Goal: Transaction & Acquisition: Purchase product/service

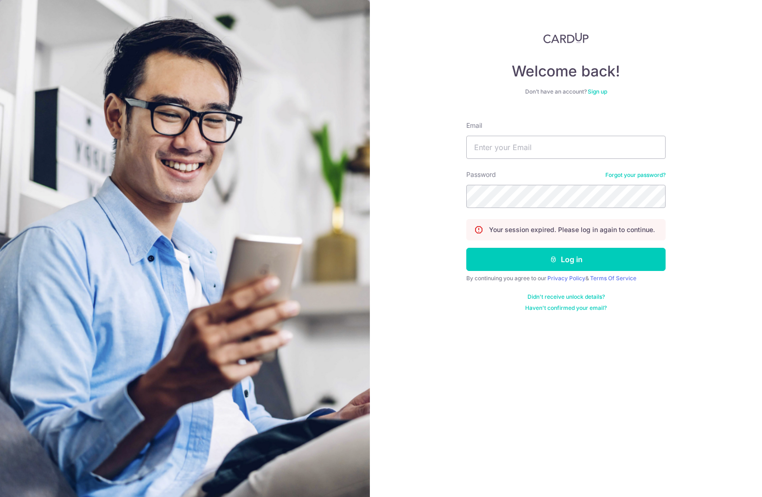
click at [543, 142] on input "Email" at bounding box center [565, 147] width 199 height 23
type input "mambo78@gmail.com"
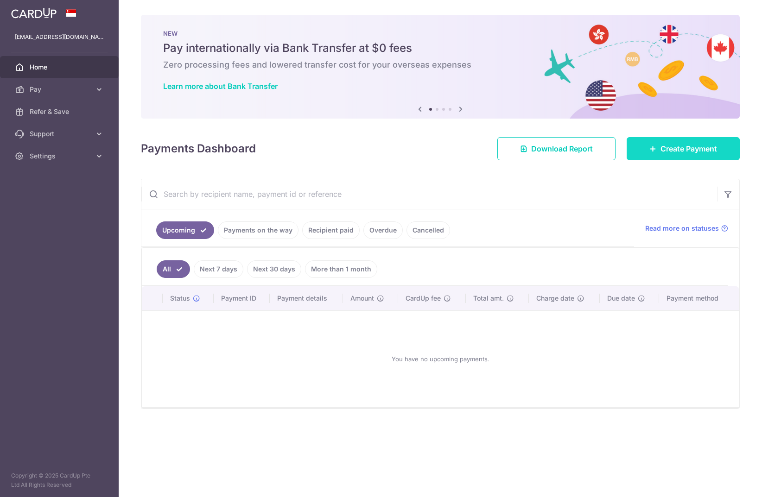
click at [659, 157] on link "Create Payment" at bounding box center [683, 148] width 113 height 23
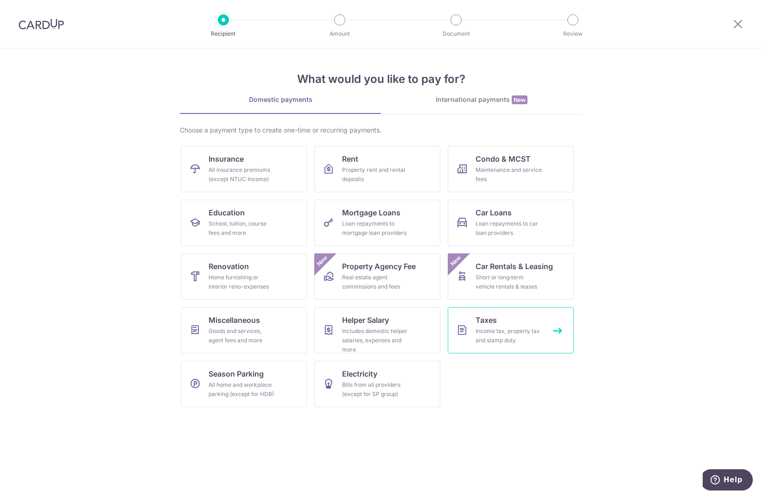
click at [504, 323] on link "Taxes Income tax, property tax and stamp duty" at bounding box center [511, 330] width 126 height 46
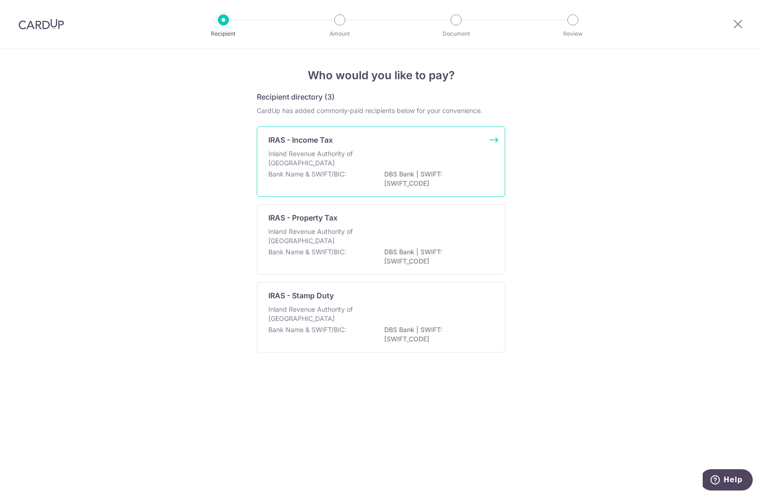
click at [299, 180] on div "Bank Name & SWIFT/BIC: DBS Bank | SWIFT: DBSSSGSGXXX" at bounding box center [380, 179] width 225 height 19
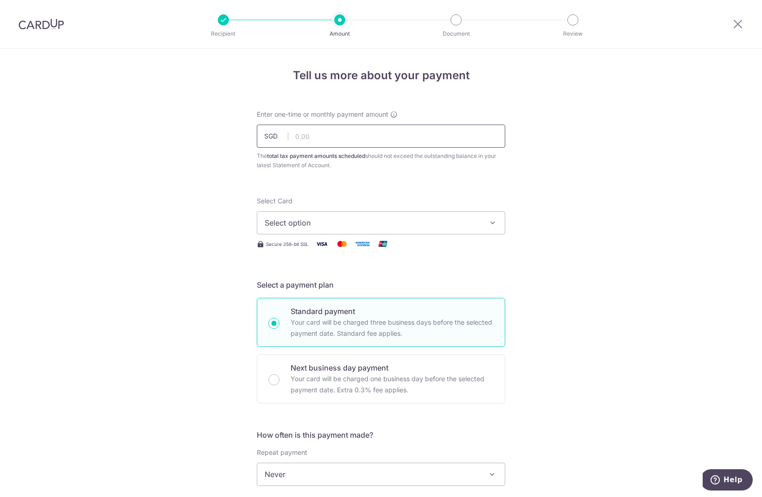
click at [373, 133] on input "text" at bounding box center [381, 136] width 249 height 23
type input "3,871.85"
click at [606, 172] on div "Tell us more about your payment Enter one-time or monthly payment amount SGD 3,…" at bounding box center [381, 479] width 762 height 861
click at [495, 224] on button "Select option" at bounding box center [381, 222] width 249 height 23
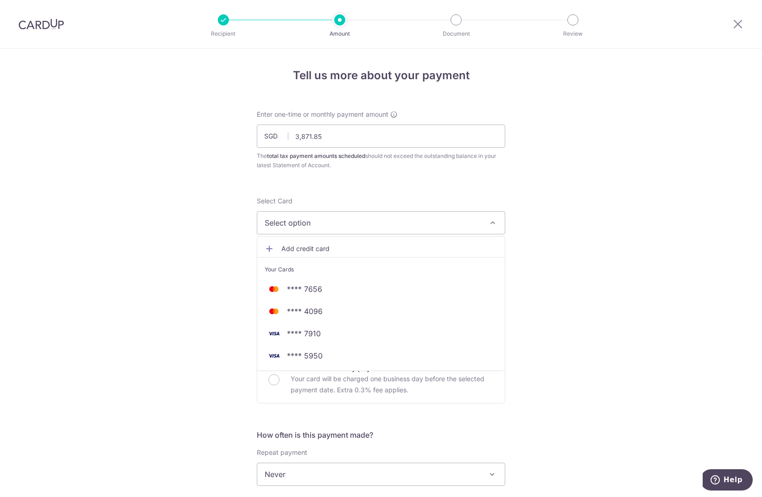
click at [495, 224] on button "Select option" at bounding box center [381, 222] width 249 height 23
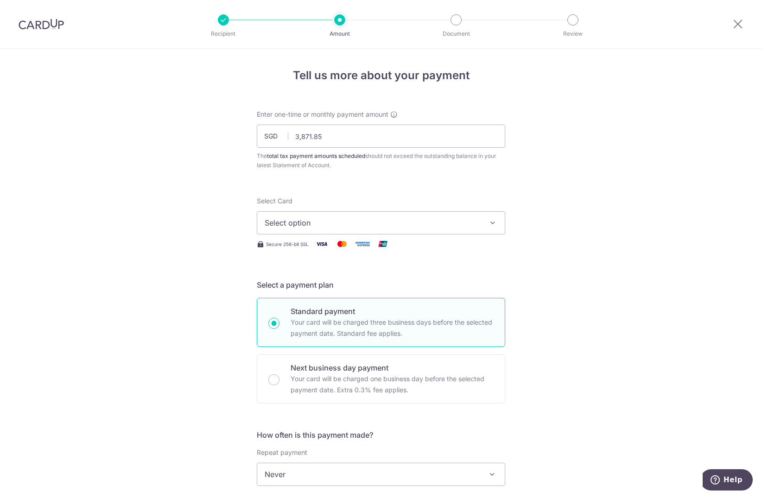
click at [483, 221] on button "Select option" at bounding box center [381, 222] width 249 height 23
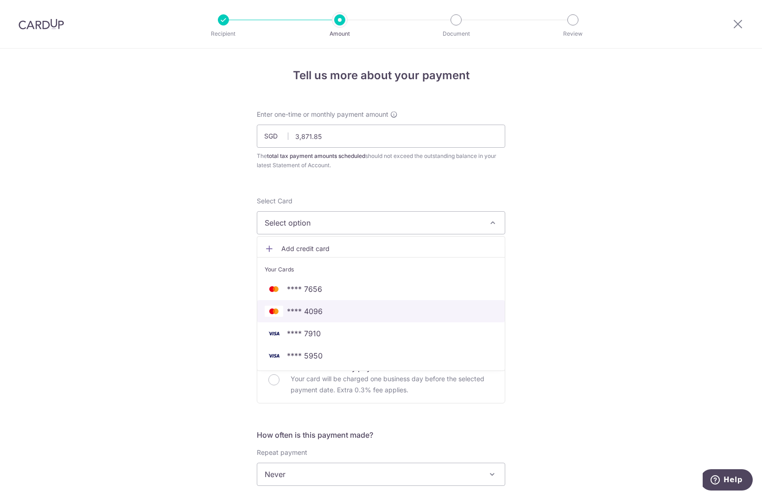
click at [318, 308] on span "**** 4096" at bounding box center [305, 311] width 36 height 11
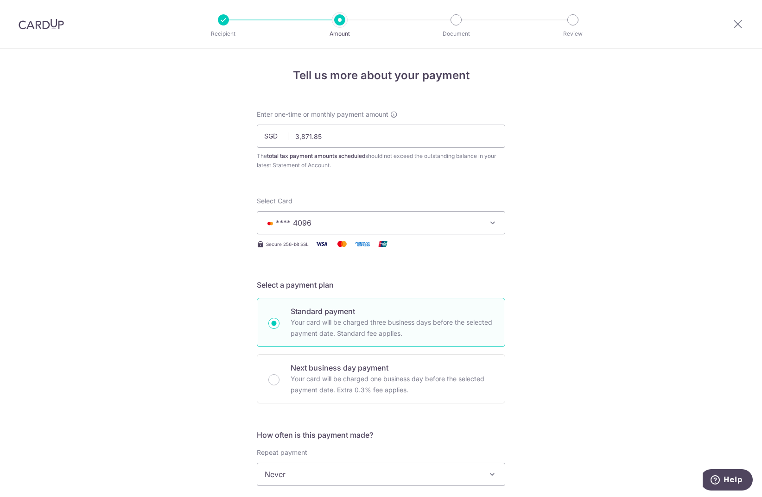
scroll to position [154, 0]
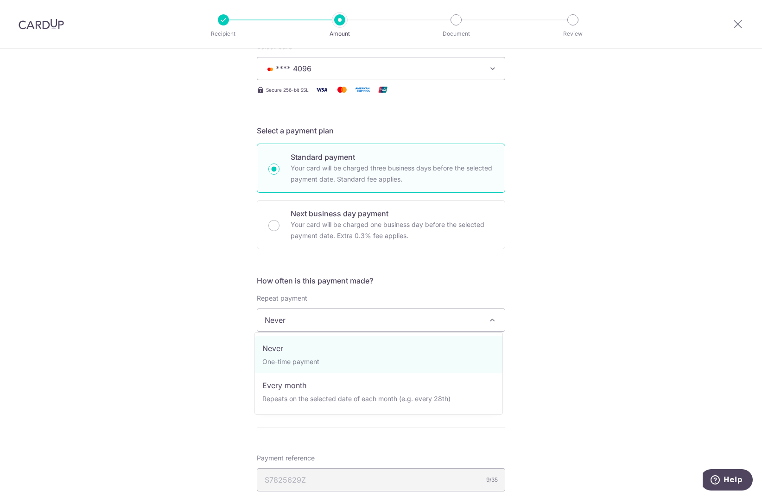
click at [416, 323] on span "Never" at bounding box center [381, 320] width 248 height 22
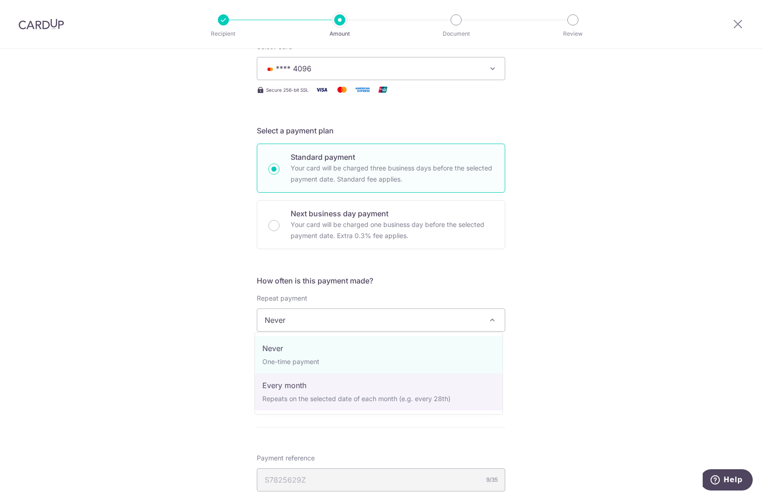
select select "3"
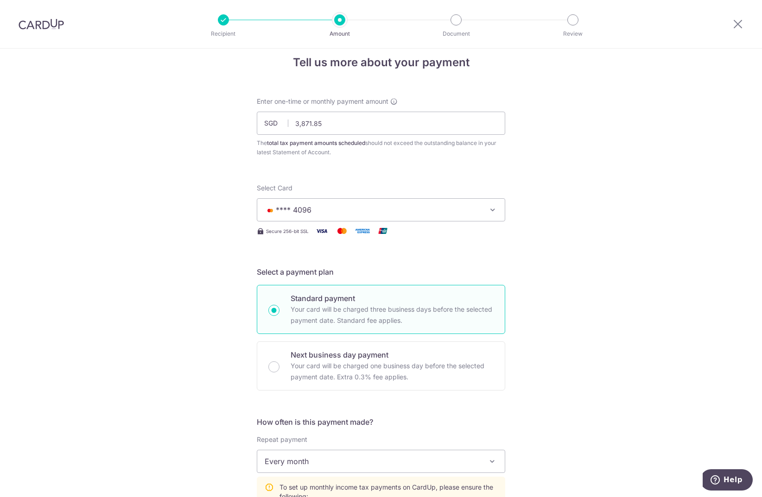
scroll to position [0, 0]
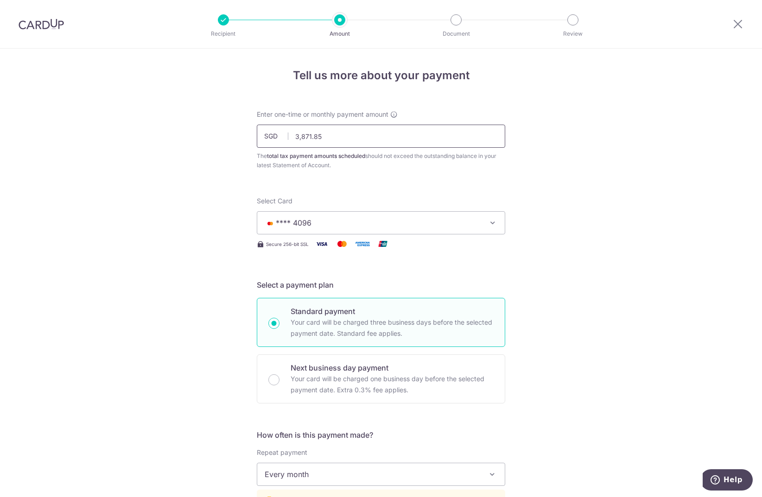
drag, startPoint x: 351, startPoint y: 139, endPoint x: 193, endPoint y: 124, distance: 158.8
type input "62,184.00"
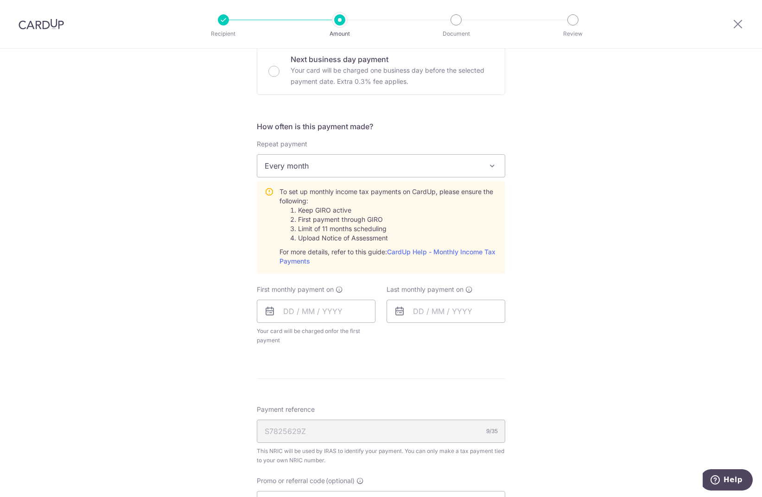
scroll to position [154, 0]
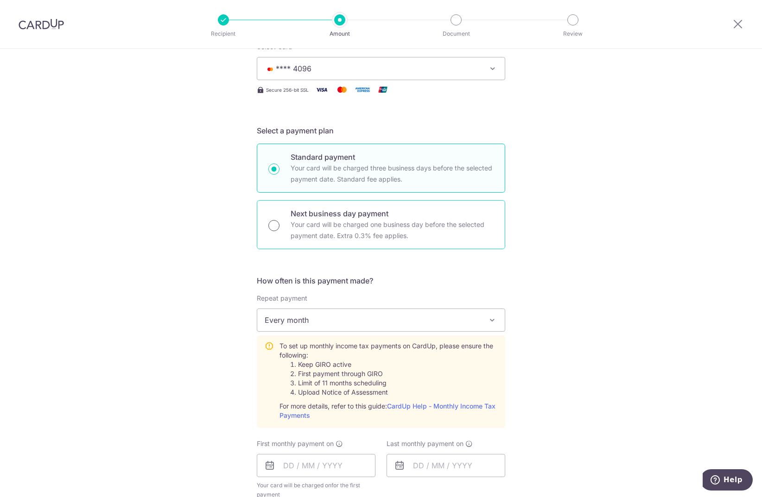
click at [277, 226] on input "Next business day payment Your card will be charged one business day before the…" at bounding box center [273, 225] width 11 height 11
radio input "true"
click at [261, 169] on div "Standard payment Your card will be charged three business days before the selec…" at bounding box center [381, 168] width 249 height 49
radio input "true"
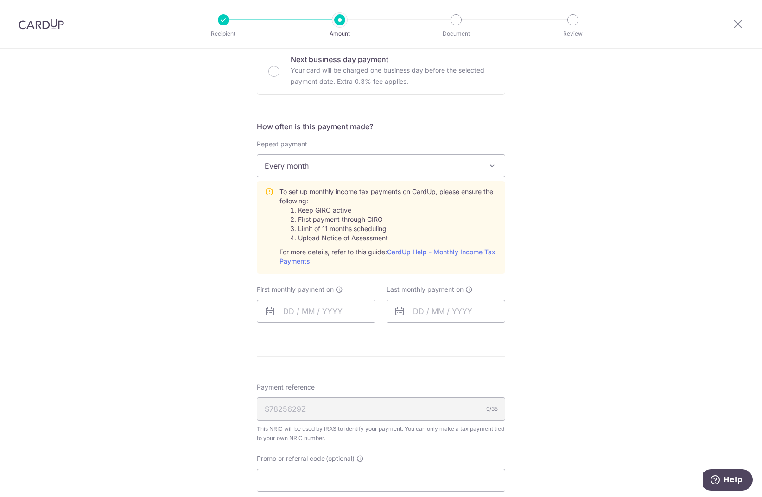
click at [375, 156] on span "Every month" at bounding box center [381, 166] width 248 height 22
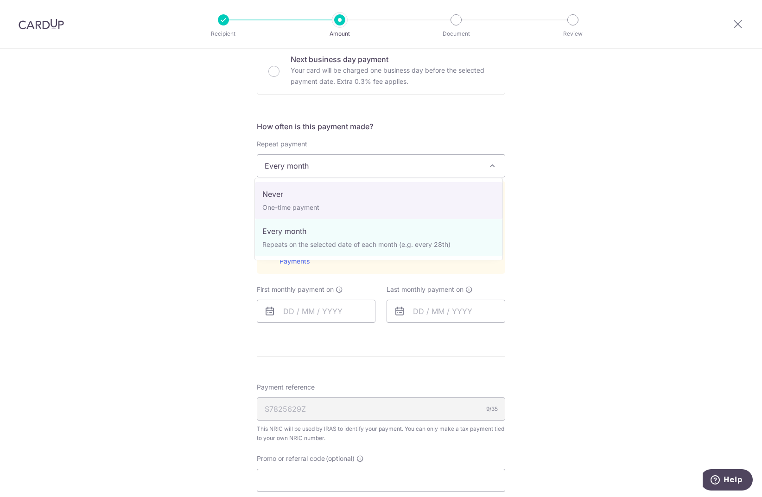
select select "1"
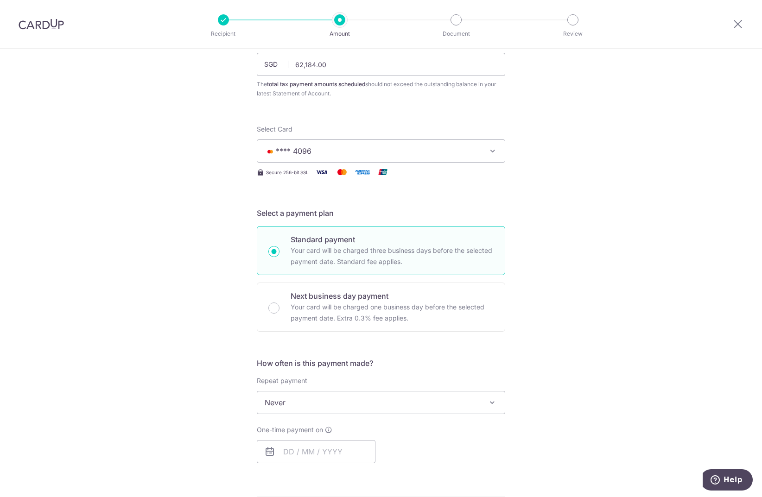
scroll to position [0, 0]
